Goal: Information Seeking & Learning: Find specific fact

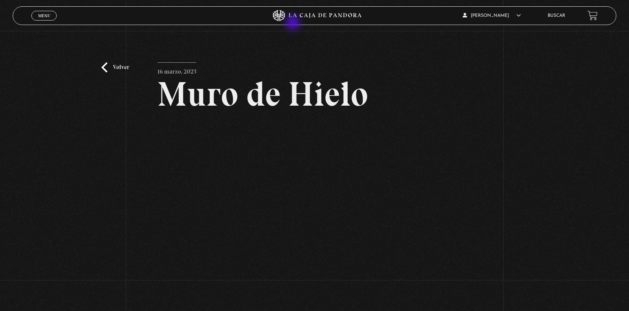
scroll to position [6, 0]
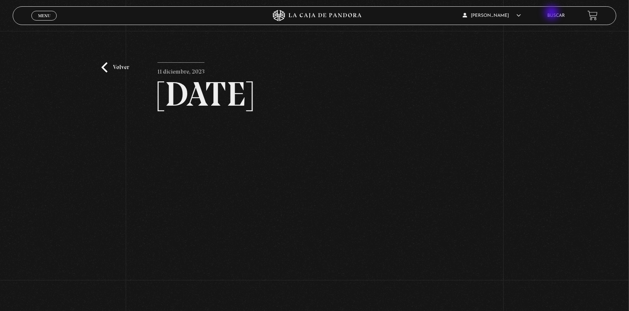
click at [562, 15] on link "Buscar" at bounding box center [557, 15] width 18 height 4
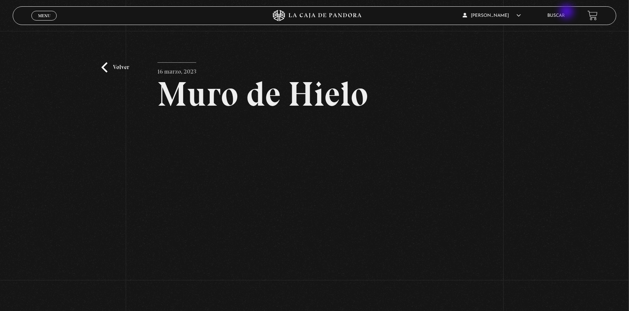
click at [565, 12] on li "Buscar" at bounding box center [557, 16] width 18 height 12
click at [560, 16] on link "Buscar" at bounding box center [557, 15] width 18 height 4
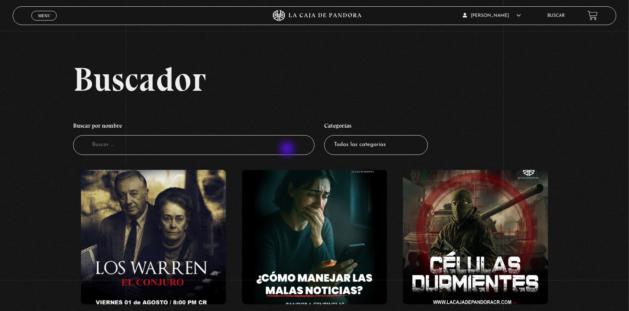
click at [288, 150] on input "Buscador" at bounding box center [193, 145] width 241 height 20
type input "nodriza"
